Goal: Find specific page/section: Find specific page/section

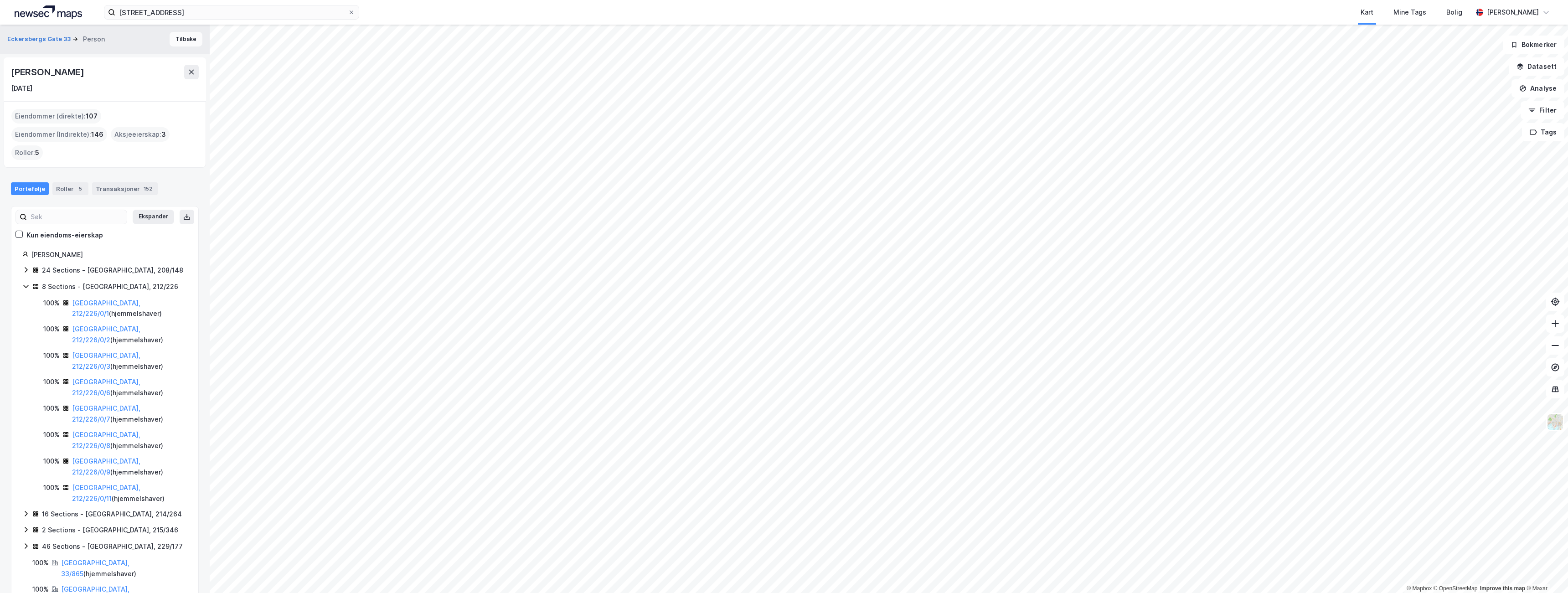
click at [181, 44] on button "Tilbake" at bounding box center [185, 39] width 33 height 15
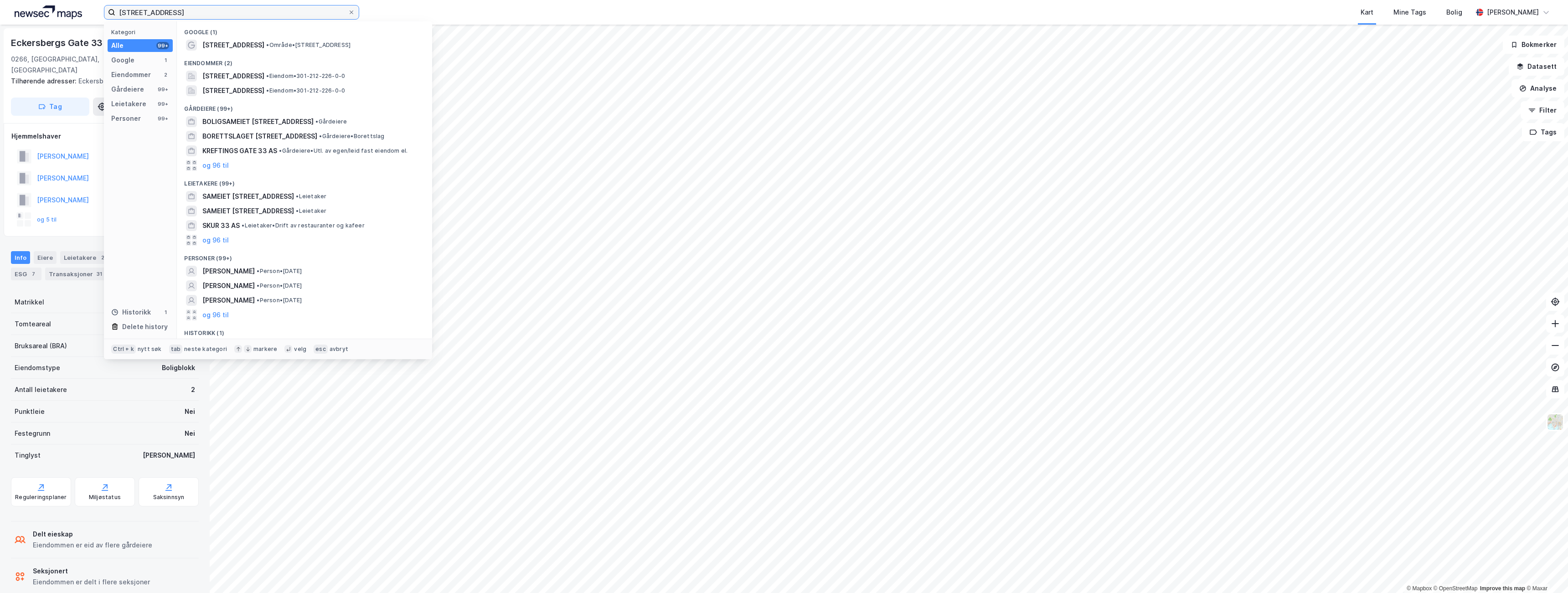
drag, startPoint x: 207, startPoint y: 13, endPoint x: 88, endPoint y: 15, distance: 119.0
click at [88, 15] on div "[STREET_ADDRESS] Kategori Alle 99+ Google 1 Eiendommer 2 Gårdeiere 99+ Leietake…" at bounding box center [784, 12] width 1568 height 25
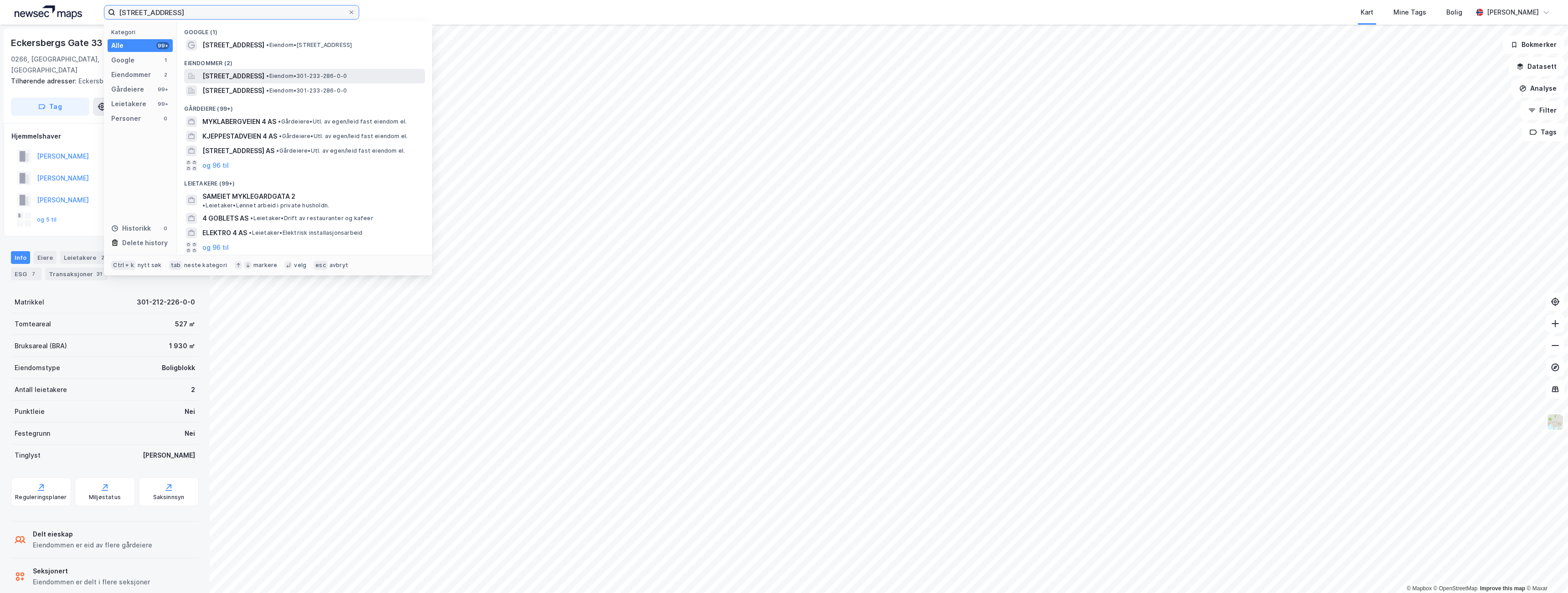
type input "[STREET_ADDRESS]"
click at [264, 72] on span "[STREET_ADDRESS]" at bounding box center [233, 76] width 62 height 11
